Goal: Task Accomplishment & Management: Manage account settings

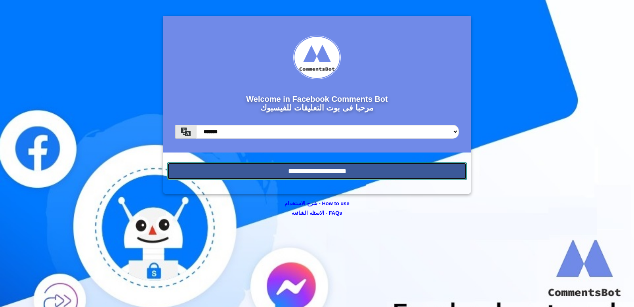
click at [346, 179] on input "**********" at bounding box center [317, 171] width 300 height 17
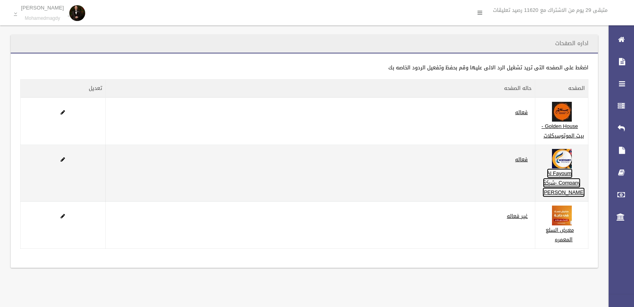
click at [577, 186] on link "Al Fayoumi Company -شركة [PERSON_NAME]" at bounding box center [564, 183] width 42 height 29
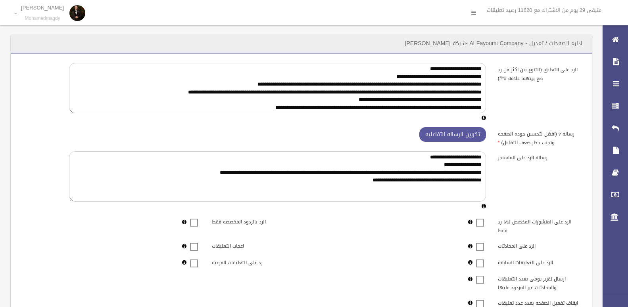
scroll to position [166, 0]
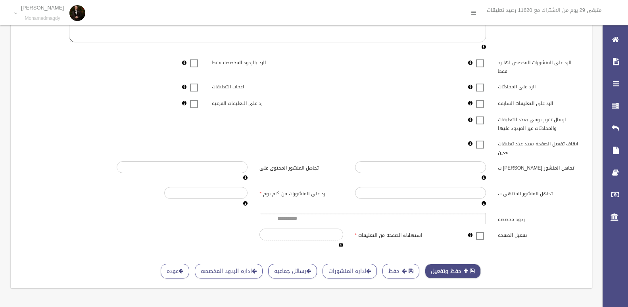
click at [471, 267] on button "حفظ وتفعيل" at bounding box center [453, 271] width 56 height 15
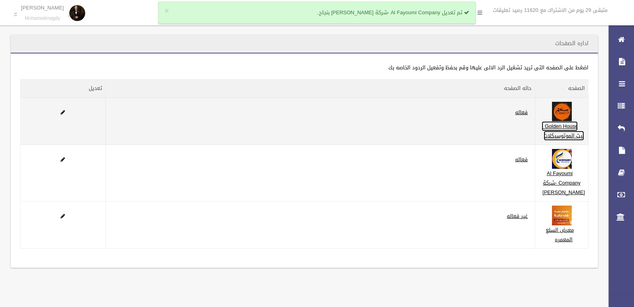
click at [574, 123] on link "Golden House - بيت الموتوسيكلات" at bounding box center [563, 130] width 42 height 19
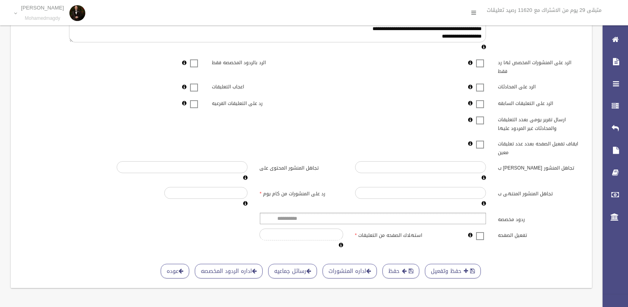
scroll to position [166, 0]
click at [450, 264] on button "حفظ وتفعيل" at bounding box center [453, 271] width 56 height 15
